Goal: Navigation & Orientation: Understand site structure

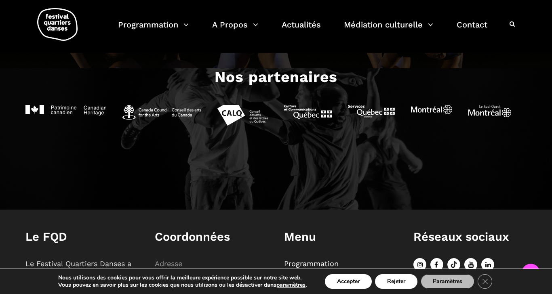
scroll to position [806, 0]
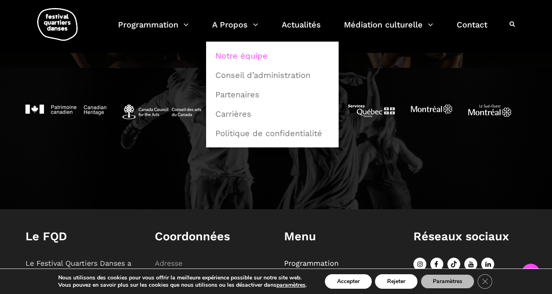
click at [233, 57] on link "Notre équipe" at bounding box center [273, 56] width 124 height 19
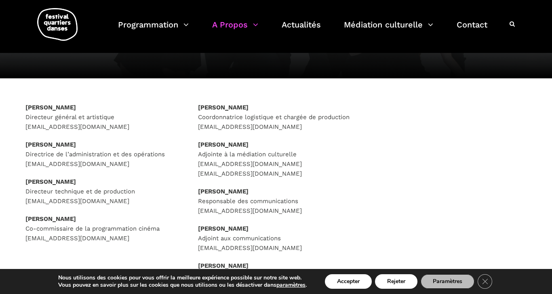
scroll to position [92, 0]
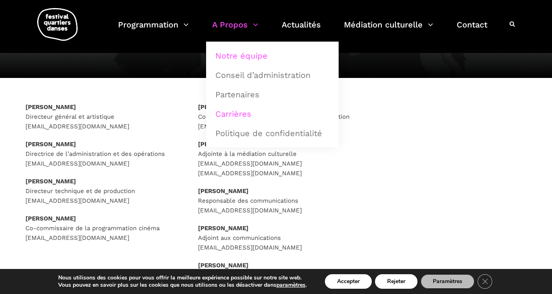
click at [226, 114] on link "Carrières" at bounding box center [273, 114] width 124 height 19
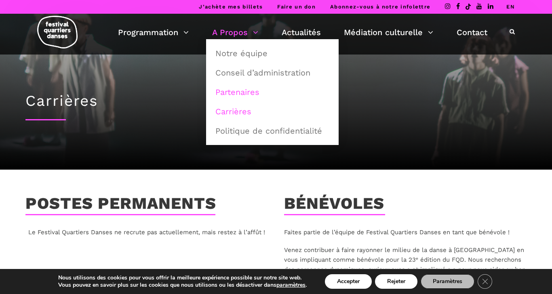
click at [238, 95] on link "Partenaires" at bounding box center [273, 92] width 124 height 19
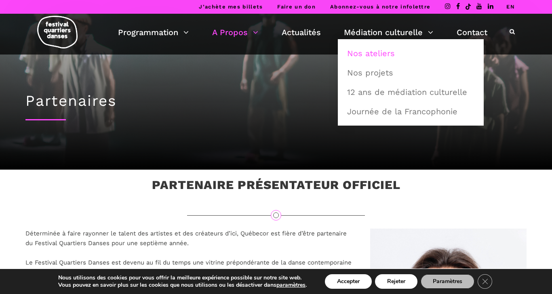
click at [370, 57] on link "Nos ateliers" at bounding box center [411, 53] width 137 height 19
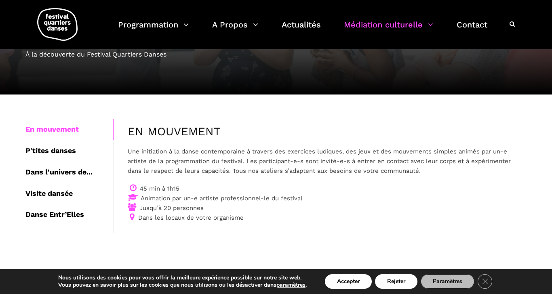
scroll to position [114, 0]
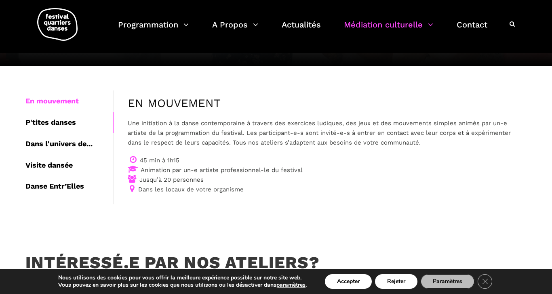
click at [42, 124] on div "P'tites danses" at bounding box center [68, 122] width 87 height 21
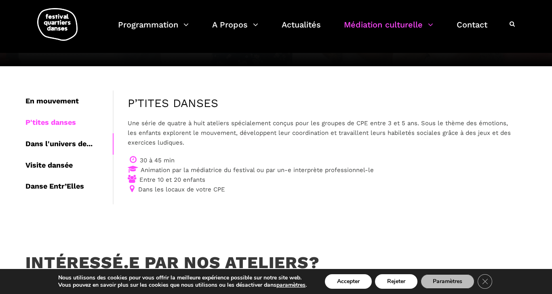
click at [38, 144] on div "Dans l'univers de..." at bounding box center [68, 143] width 87 height 21
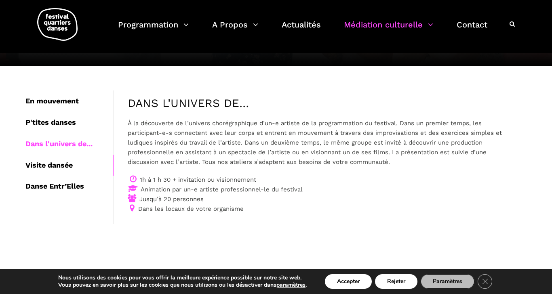
click at [30, 164] on div "Visite dansée" at bounding box center [68, 165] width 87 height 21
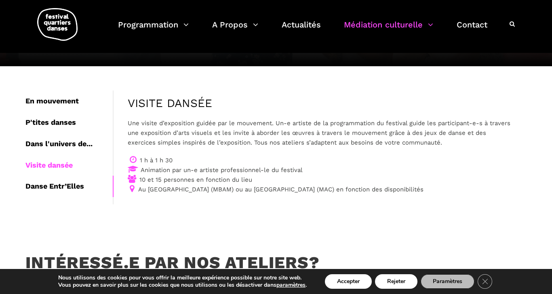
click at [30, 187] on div "Danse Entr’Elles" at bounding box center [68, 186] width 87 height 21
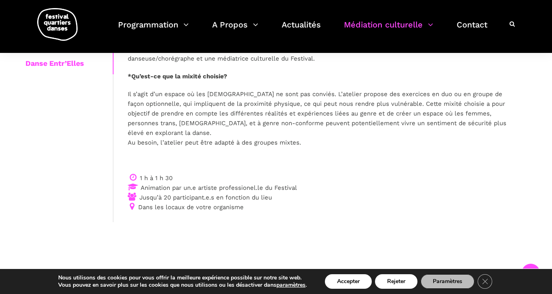
scroll to position [238, 0]
